Goal: Use online tool/utility: Utilize a website feature to perform a specific function

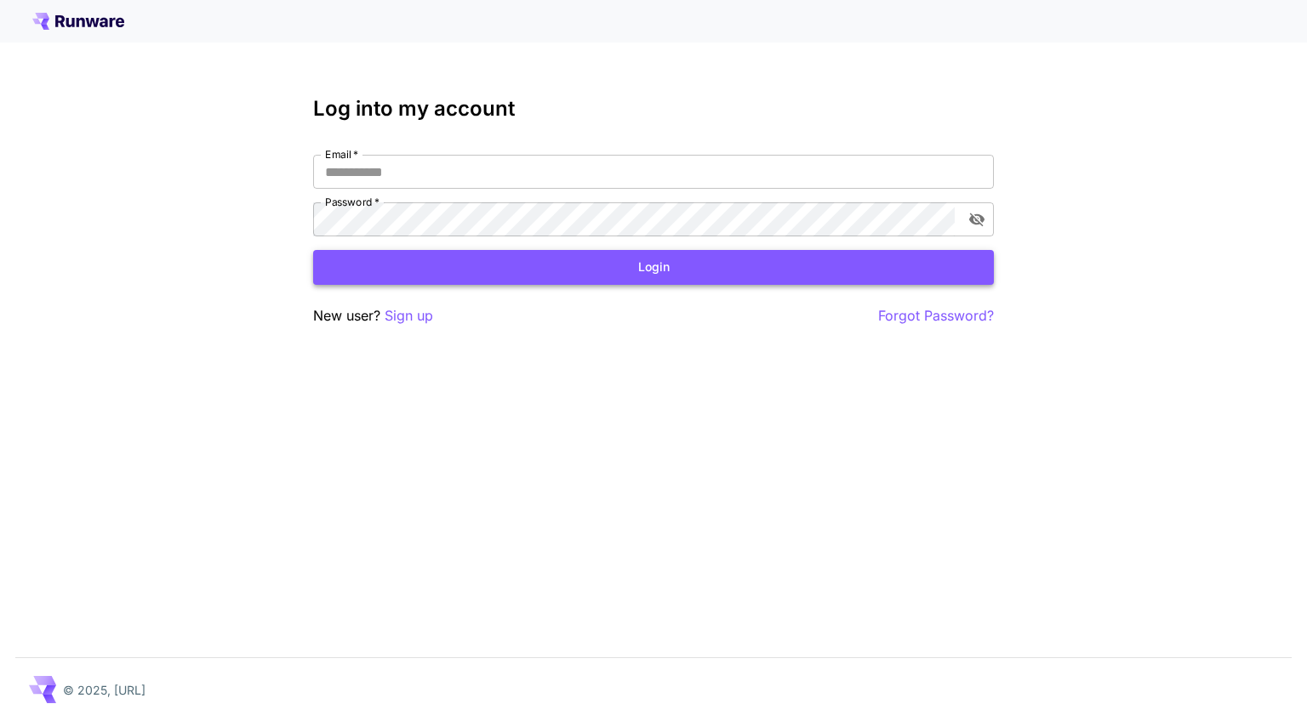
type input "**********"
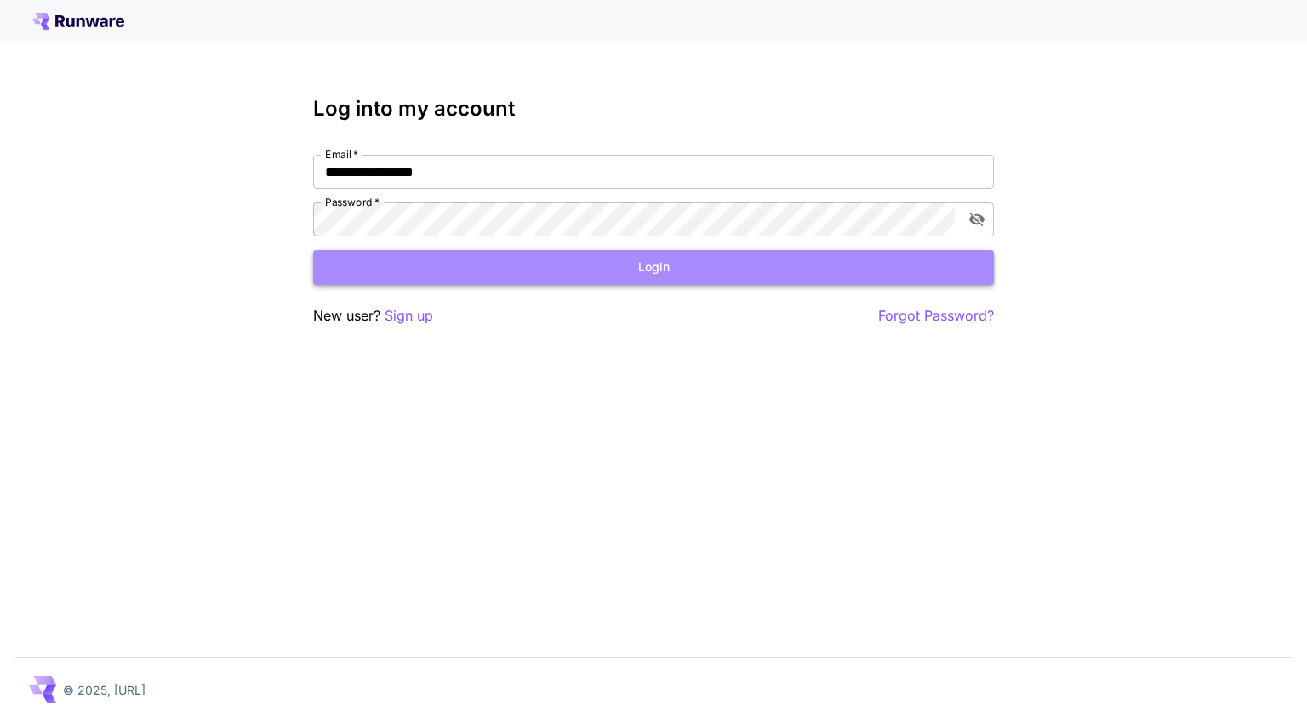
click at [406, 263] on button "Login" at bounding box center [653, 267] width 681 height 35
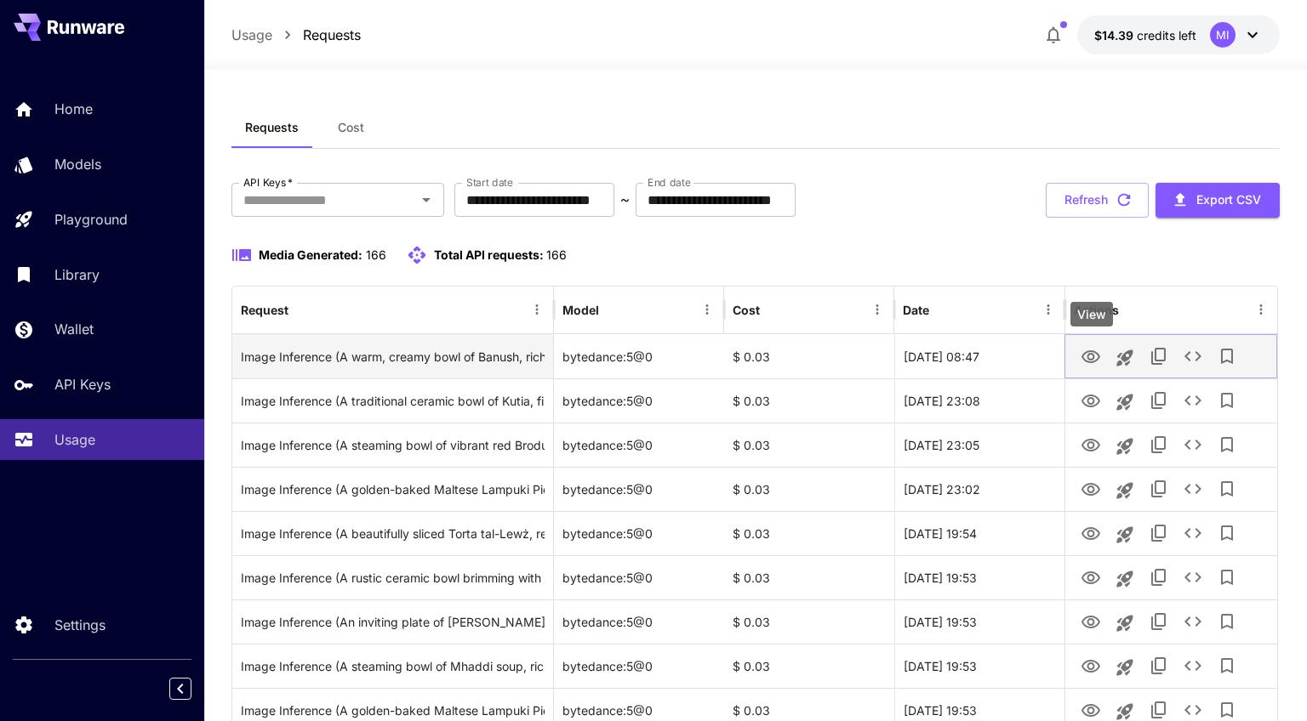
click at [1088, 358] on icon "View" at bounding box center [1090, 356] width 19 height 13
click at [1126, 357] on icon "Launch in playground" at bounding box center [1125, 358] width 16 height 16
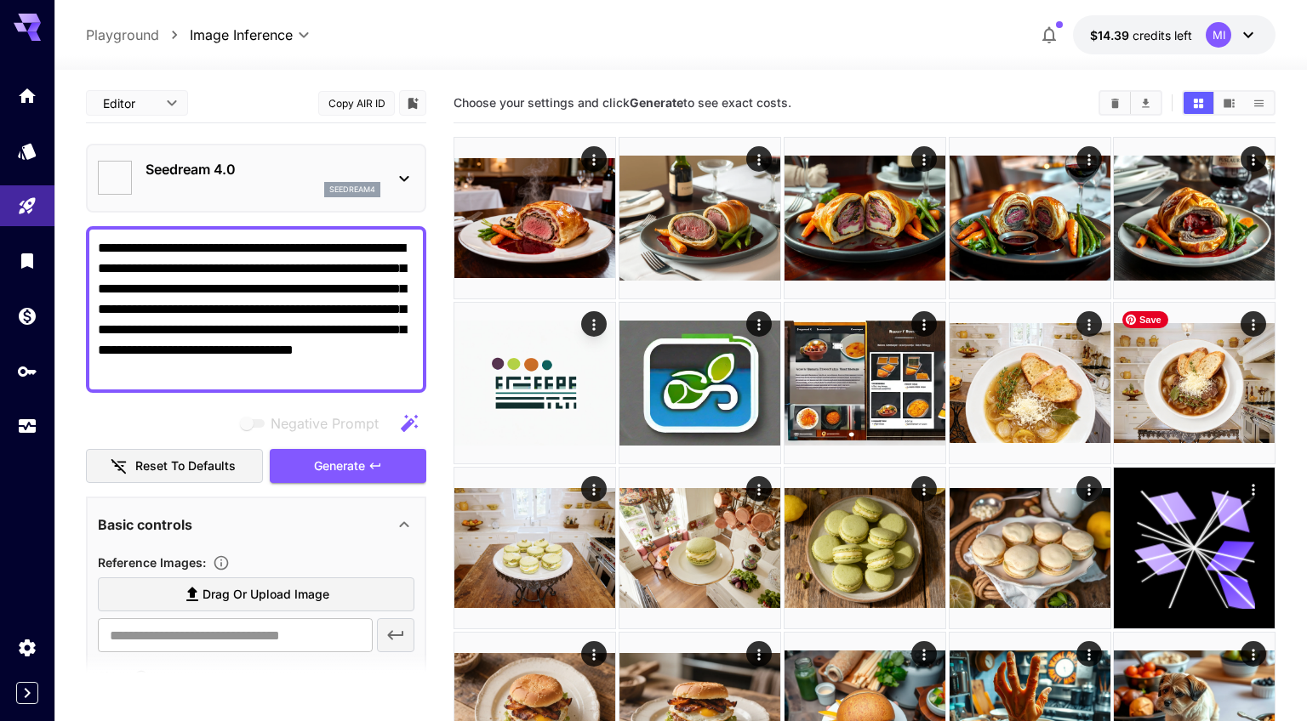
type textarea "**********"
click at [31, 426] on icon "Usage" at bounding box center [29, 421] width 20 height 20
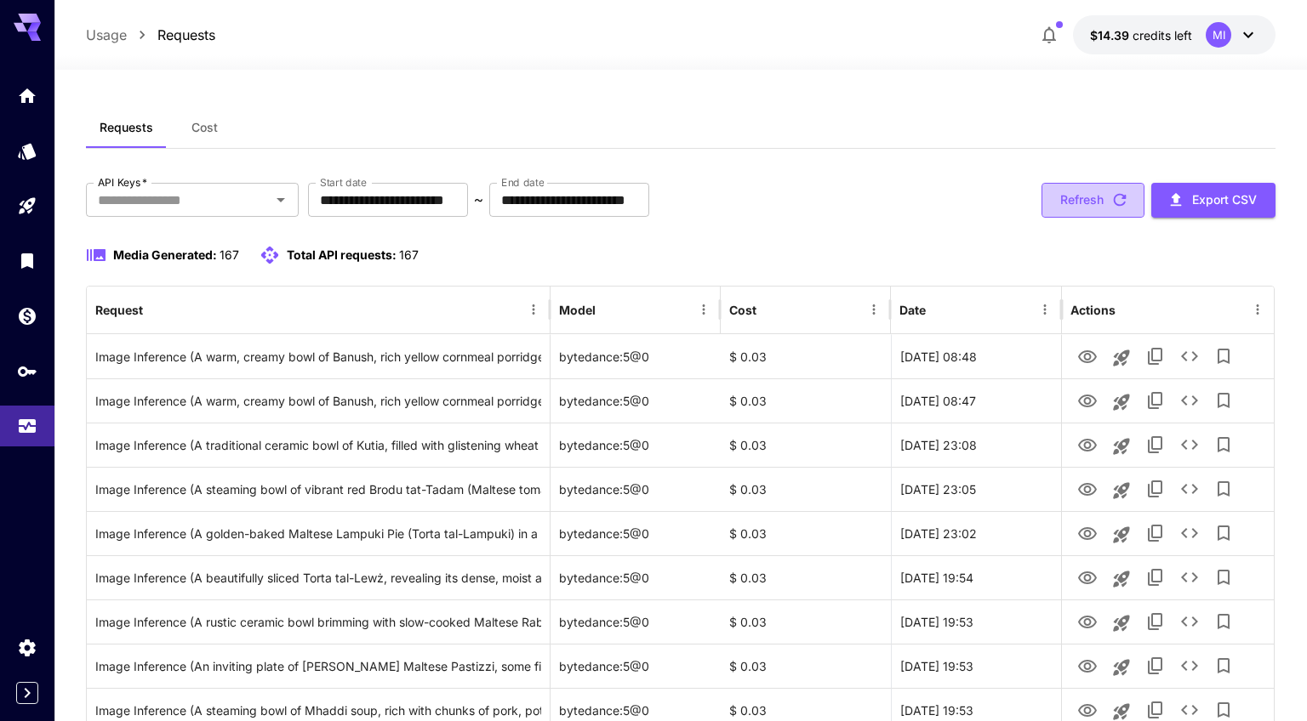
click at [1111, 196] on icon "button" at bounding box center [1119, 200] width 19 height 19
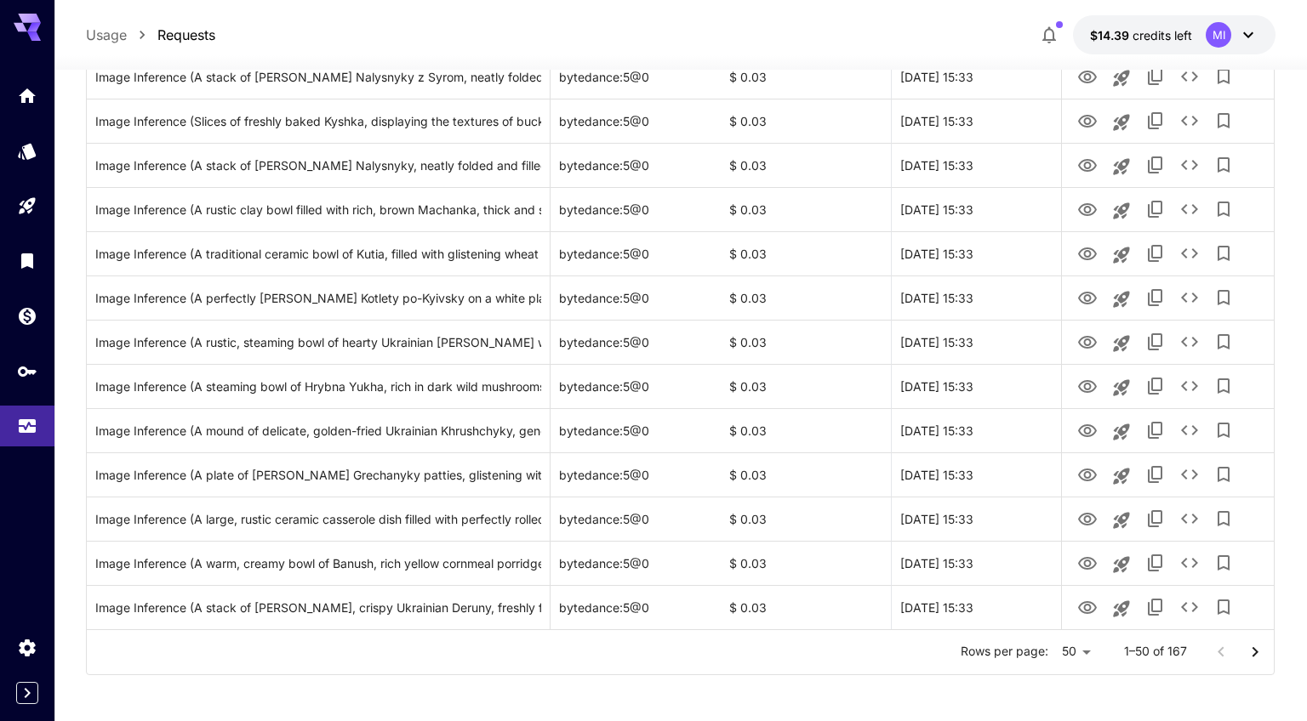
scroll to position [1921, 0]
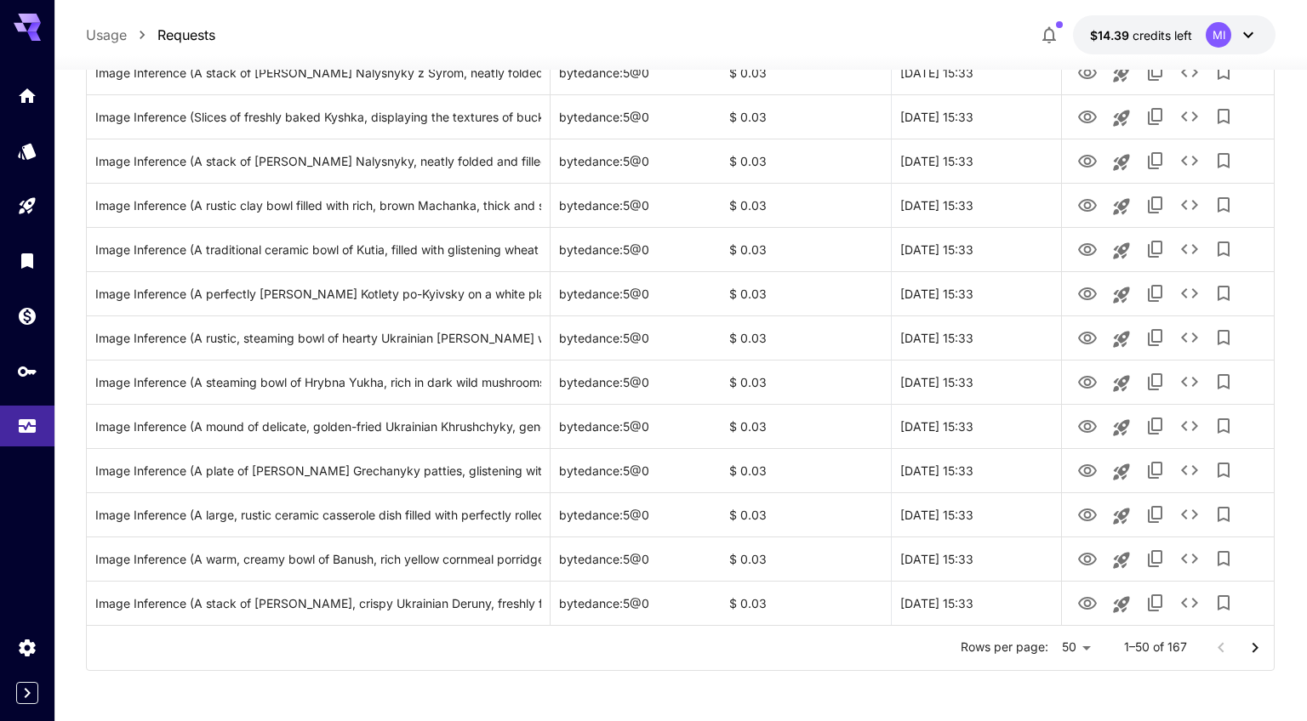
click at [1251, 646] on icon "Go to next page" at bounding box center [1254, 648] width 20 height 20
click at [1250, 644] on icon "Go to next page" at bounding box center [1254, 648] width 20 height 20
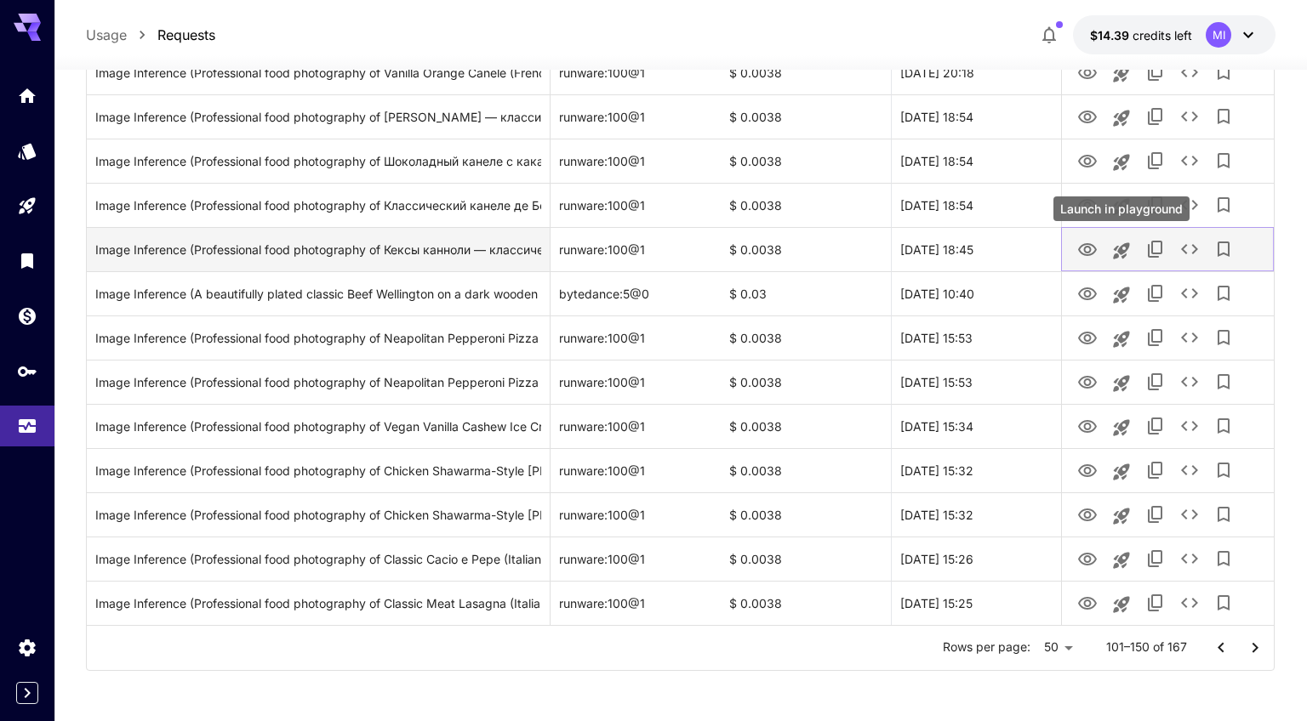
click at [1118, 246] on icon "Launch in playground" at bounding box center [1121, 251] width 20 height 20
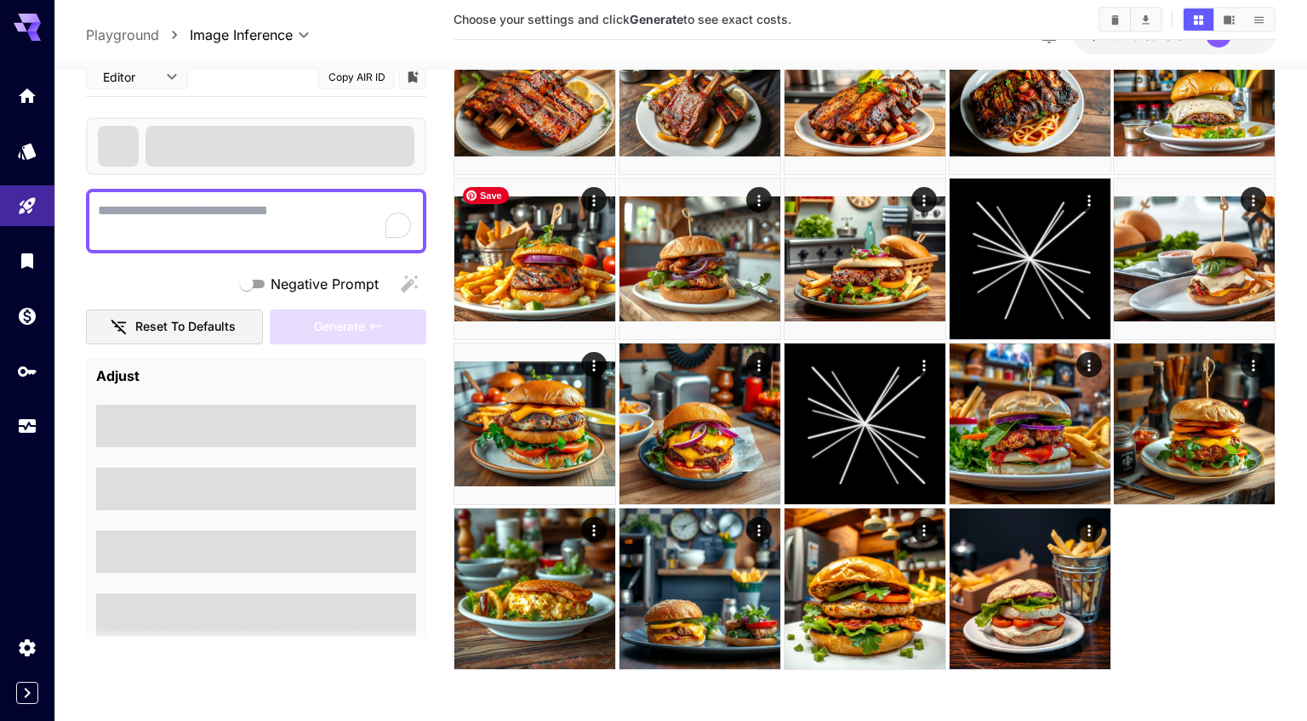
scroll to position [1444, 0]
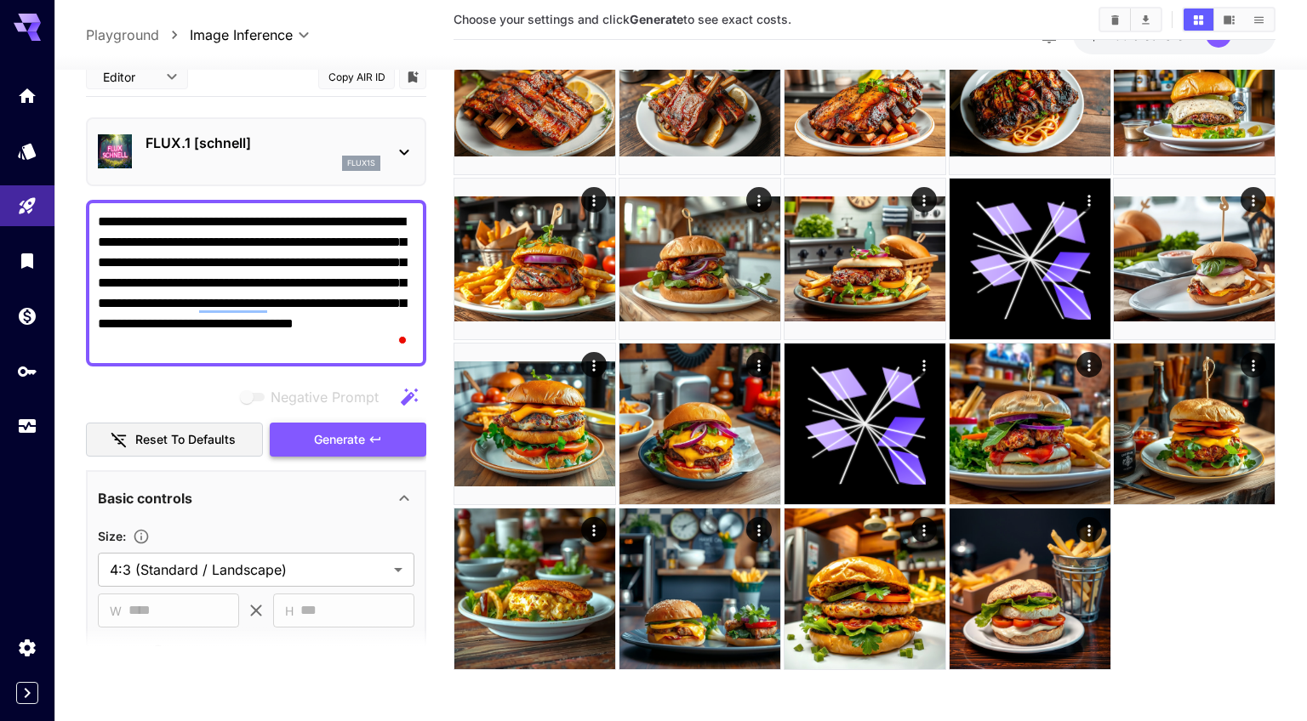
type textarea "**********"
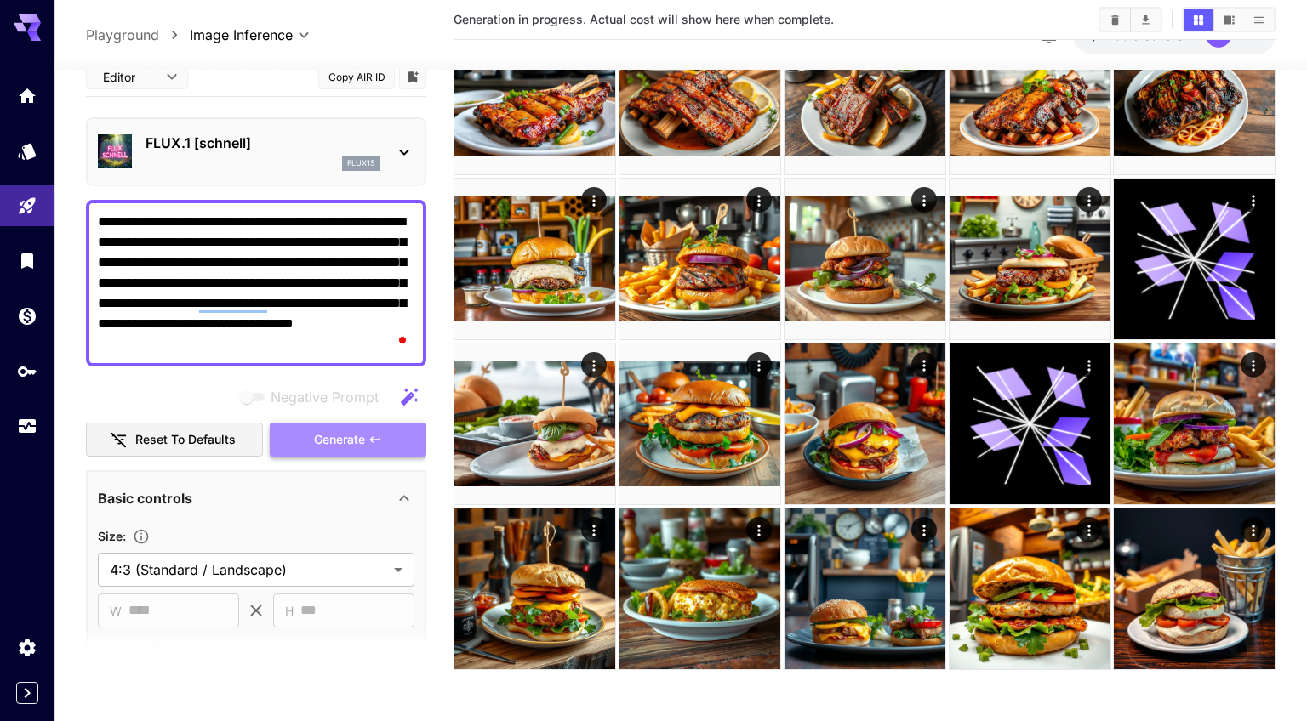
click at [352, 433] on span "Generate" at bounding box center [339, 440] width 51 height 21
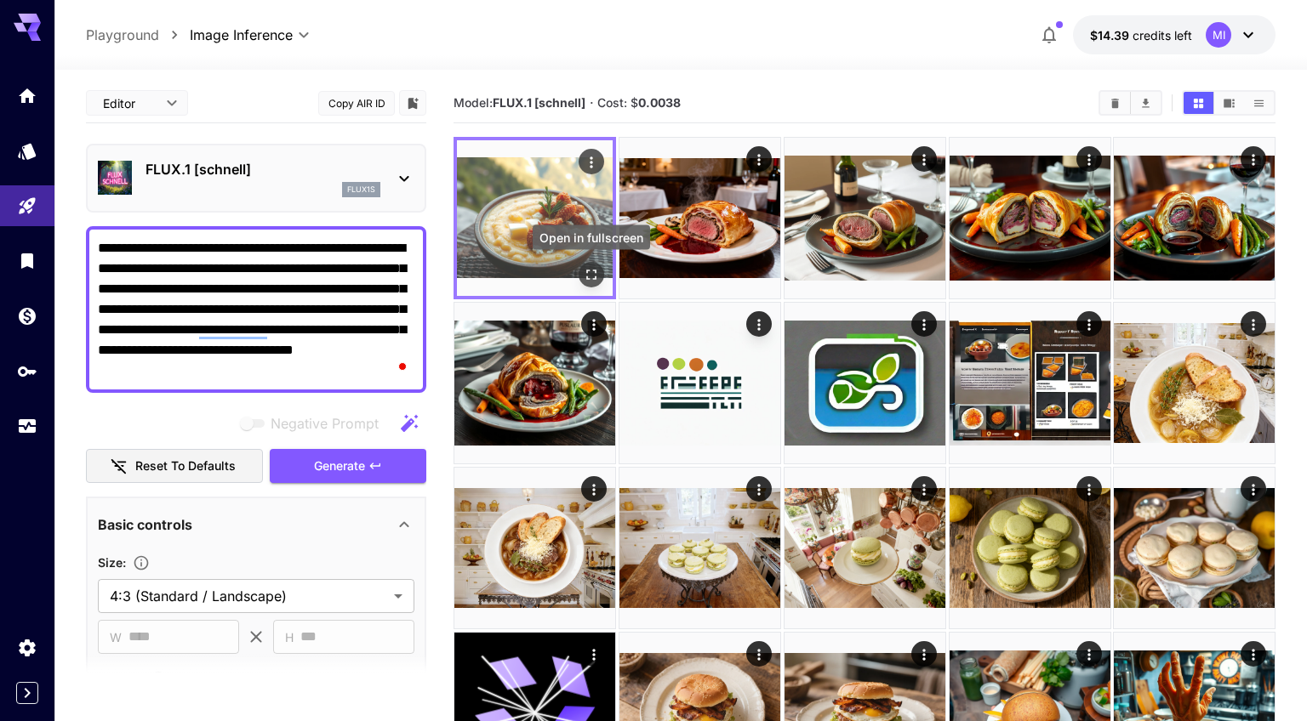
click at [591, 276] on icon "Open in fullscreen" at bounding box center [591, 274] width 17 height 17
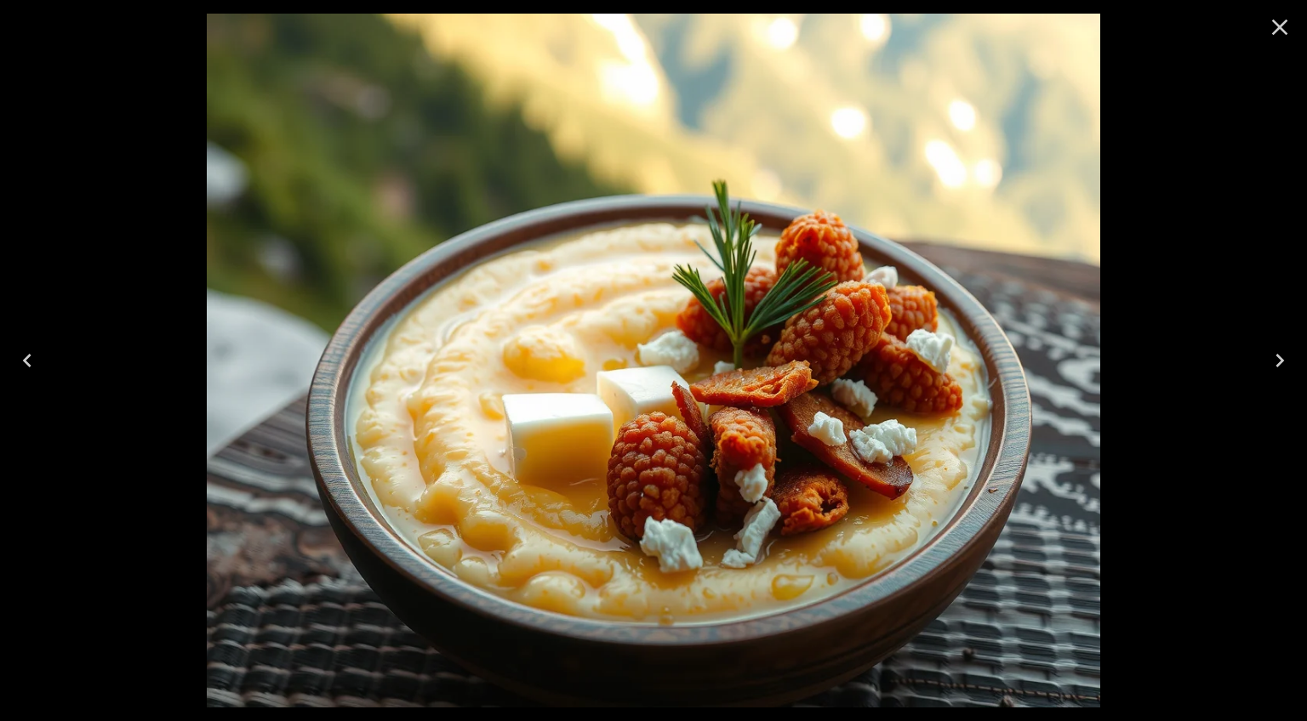
click at [1280, 29] on icon "Close" at bounding box center [1280, 28] width 16 height 16
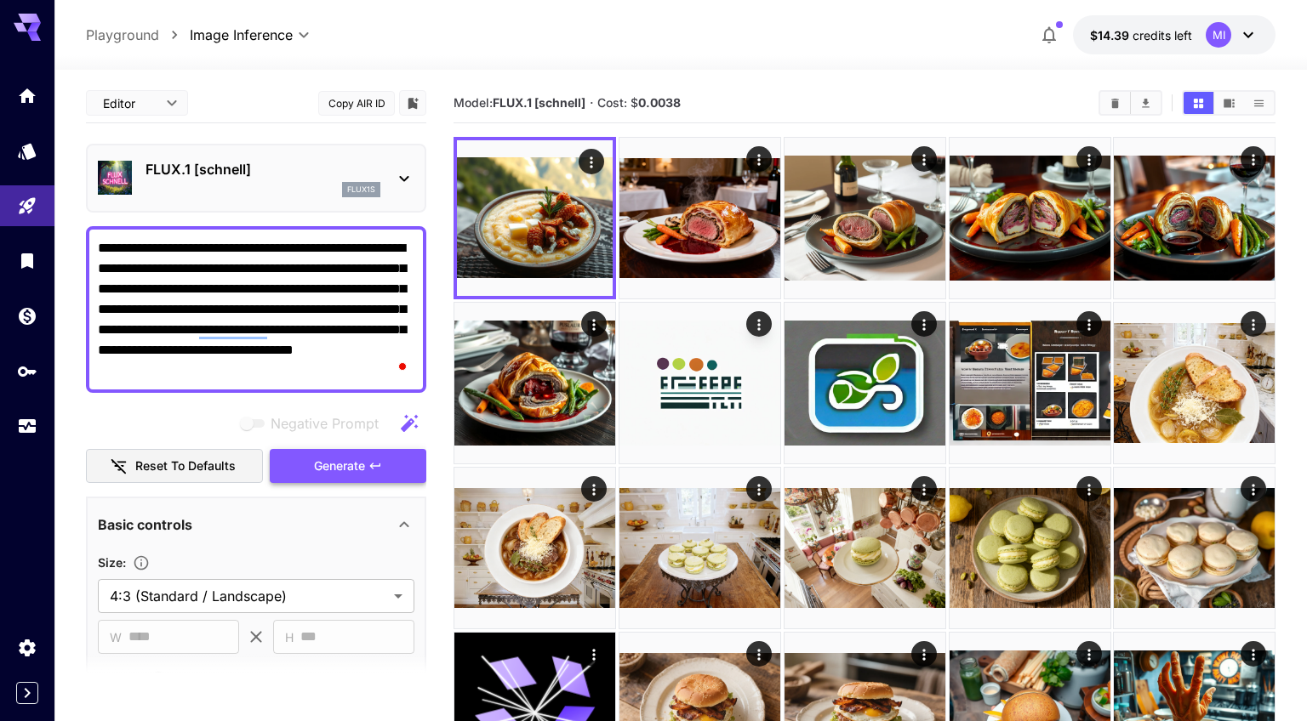
click at [345, 465] on span "Generate" at bounding box center [339, 466] width 51 height 21
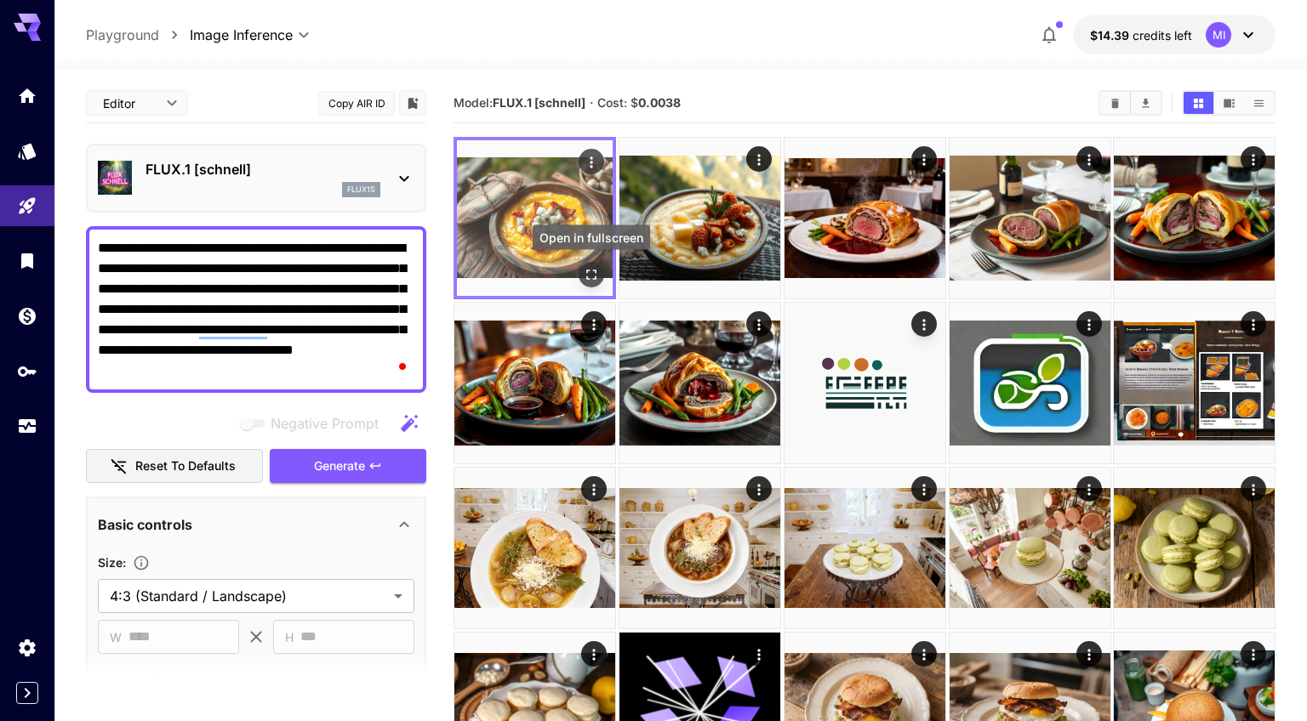
click at [591, 272] on icon "Open in fullscreen" at bounding box center [591, 274] width 17 height 17
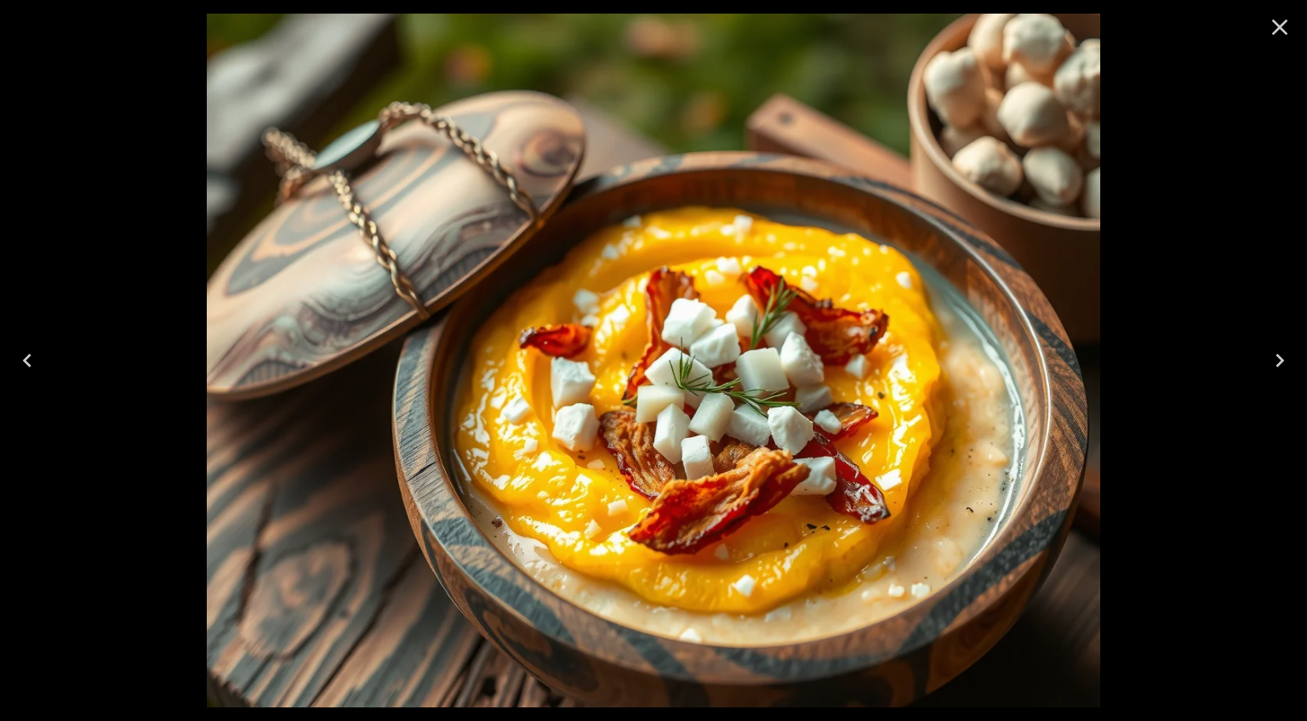
click at [1278, 34] on icon "Close" at bounding box center [1279, 27] width 27 height 27
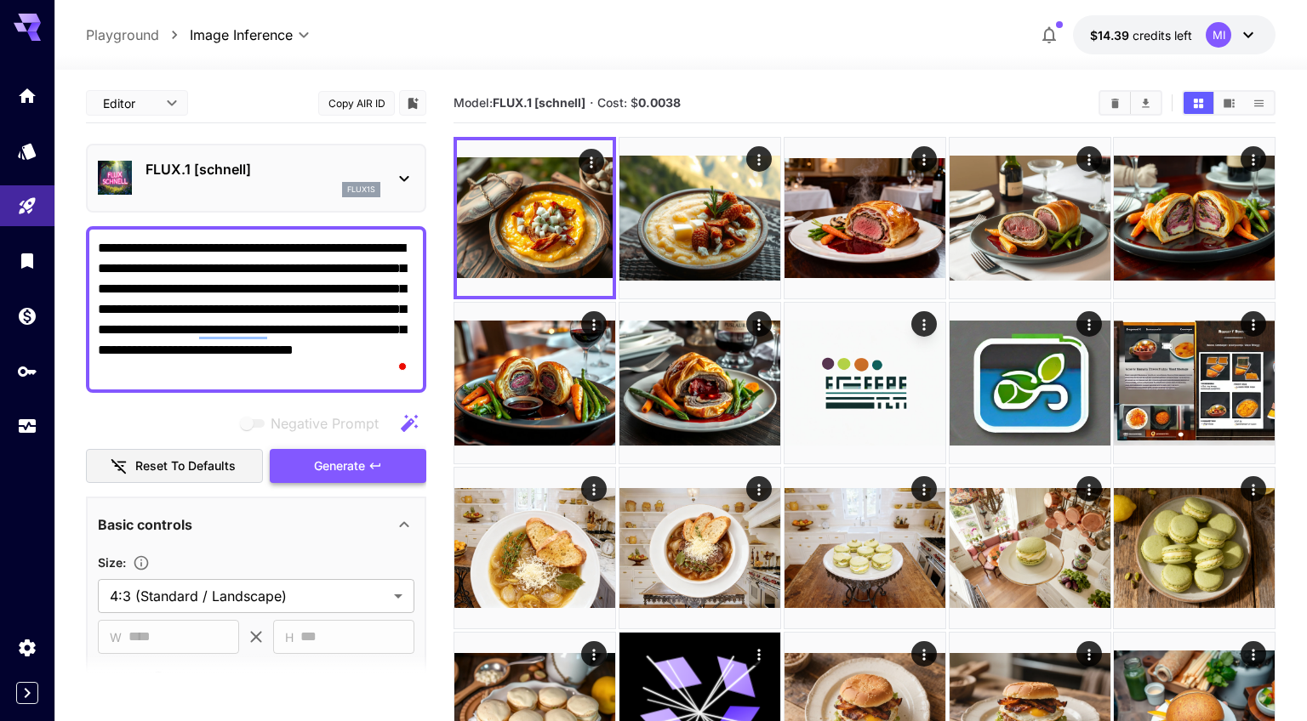
click at [384, 470] on button "Generate" at bounding box center [348, 466] width 157 height 35
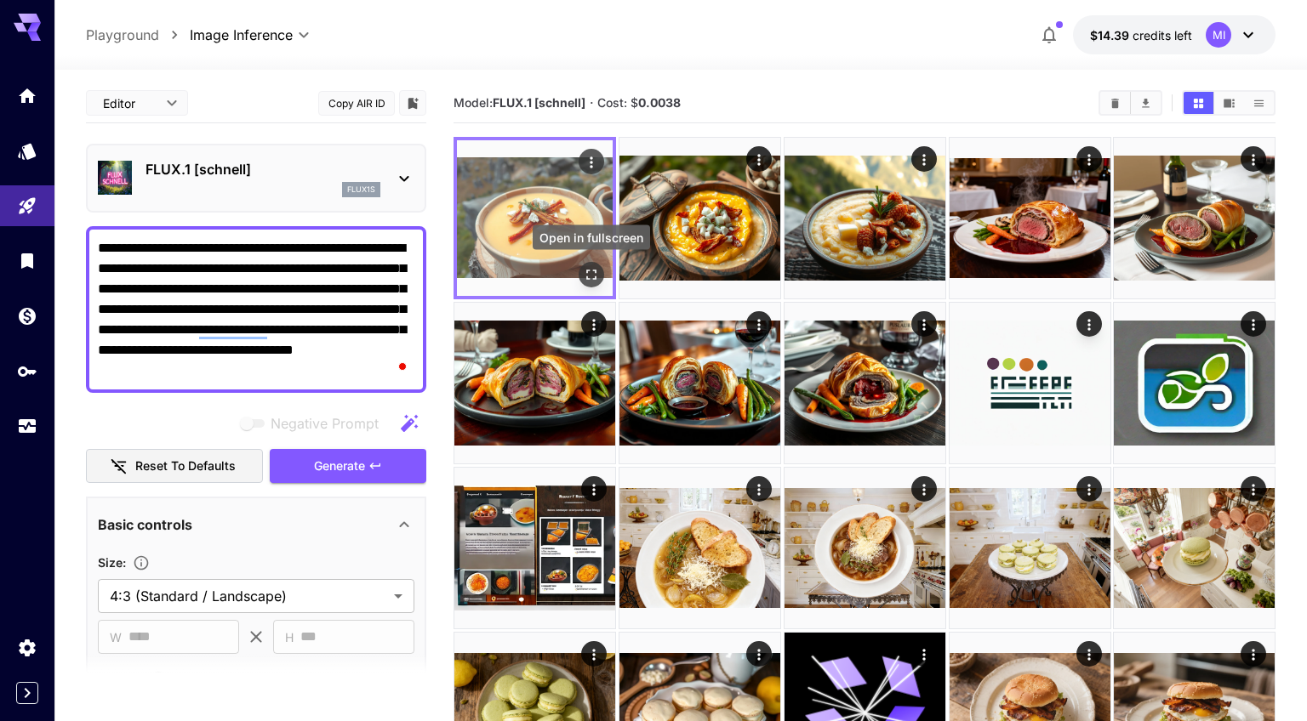
click at [589, 270] on icon "Open in fullscreen" at bounding box center [591, 275] width 10 height 10
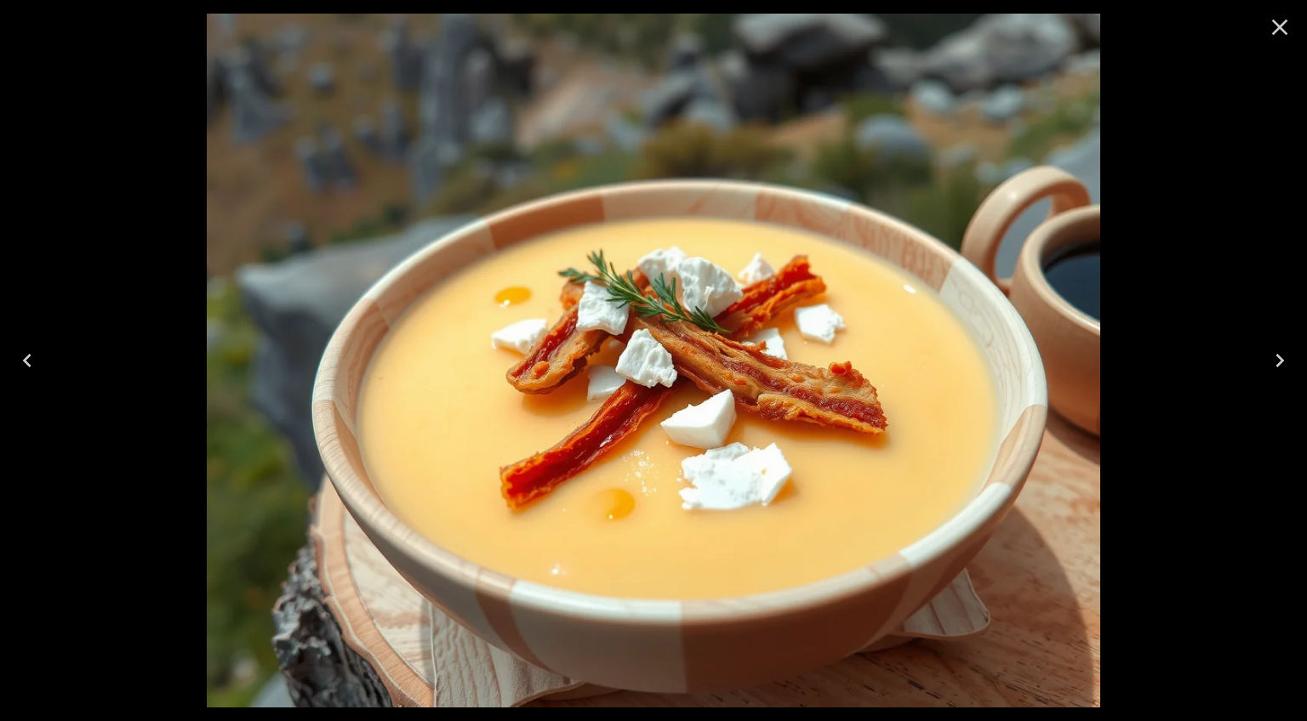
click at [1281, 28] on icon "Close" at bounding box center [1280, 28] width 16 height 16
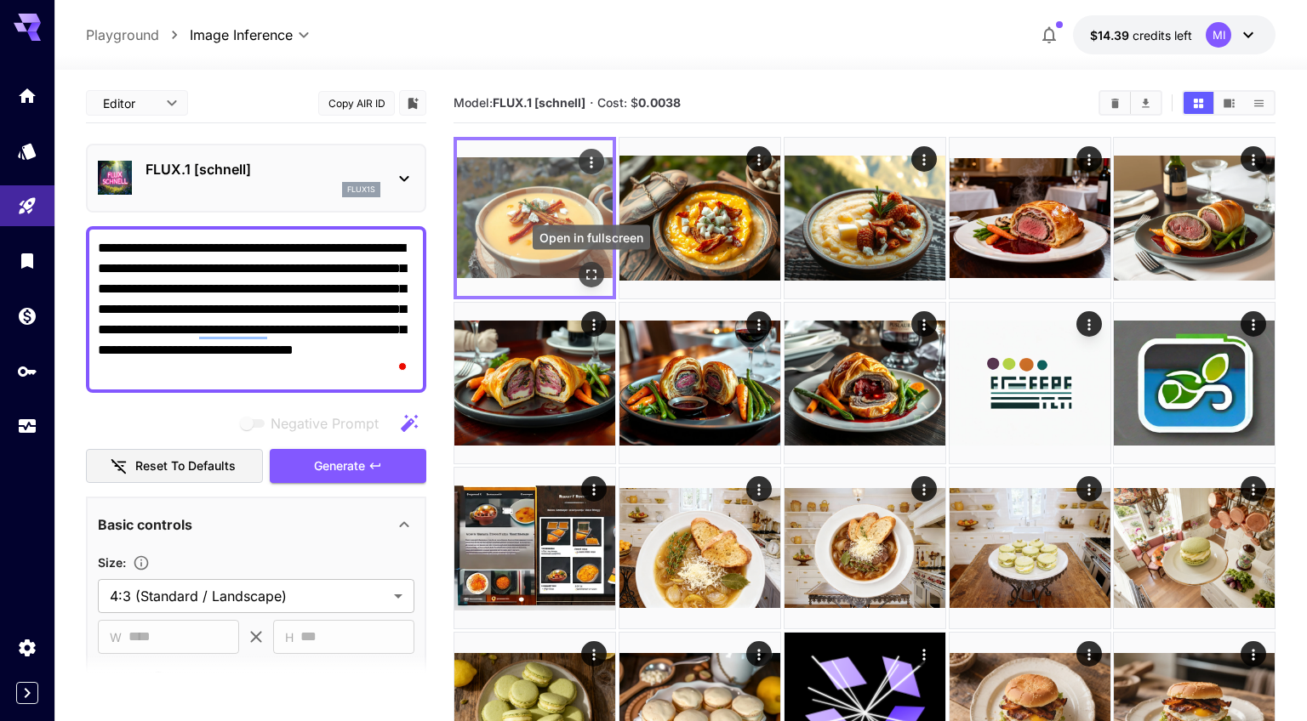
click at [589, 275] on icon "Open in fullscreen" at bounding box center [591, 274] width 17 height 17
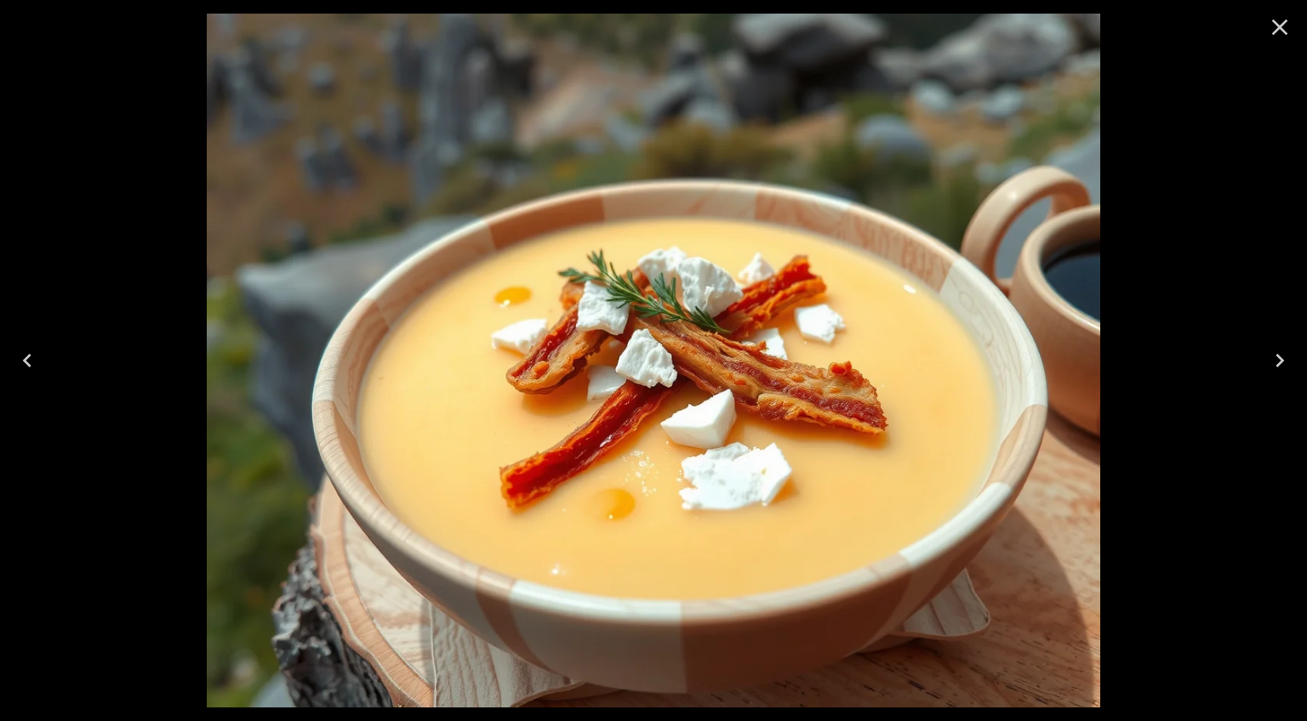
click at [1277, 32] on icon "Close" at bounding box center [1279, 27] width 27 height 27
